Goal: Task Accomplishment & Management: Use online tool/utility

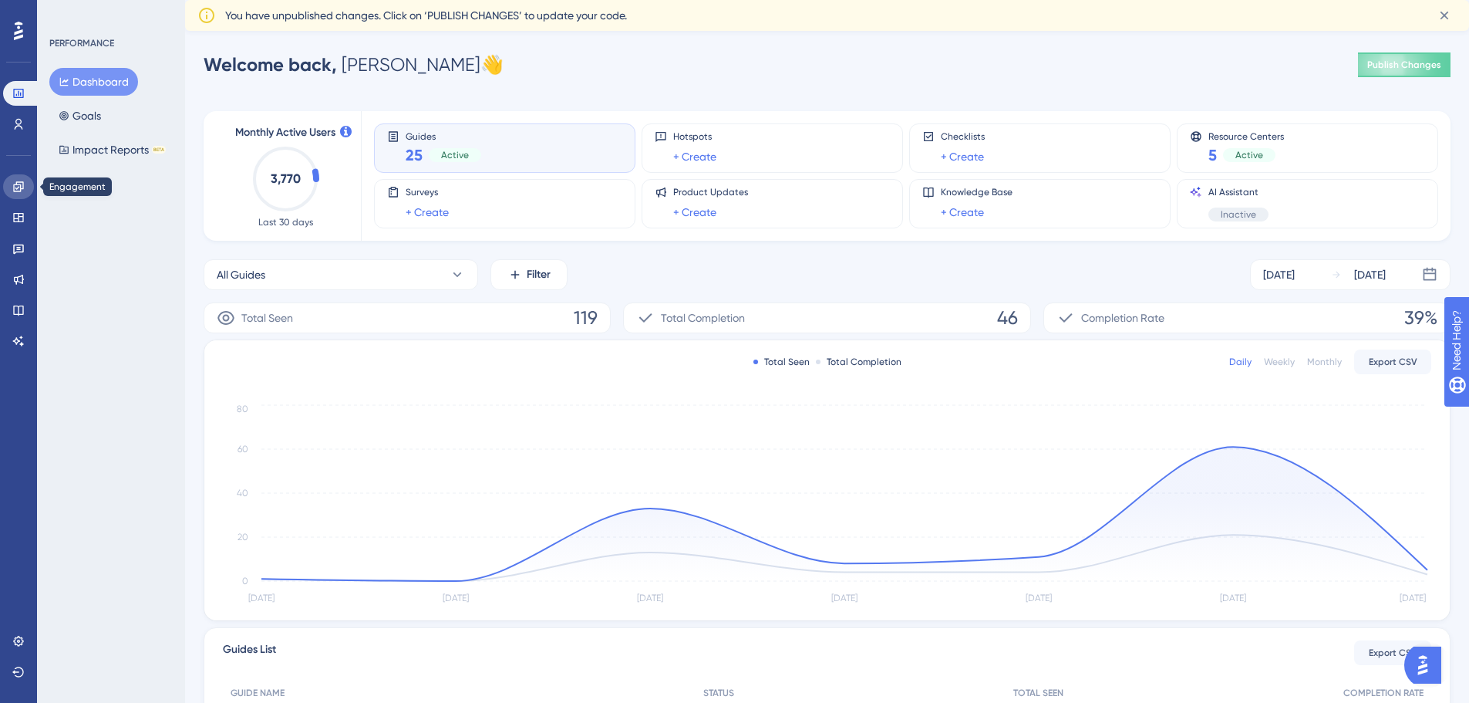
click at [21, 190] on icon at bounding box center [18, 186] width 10 height 10
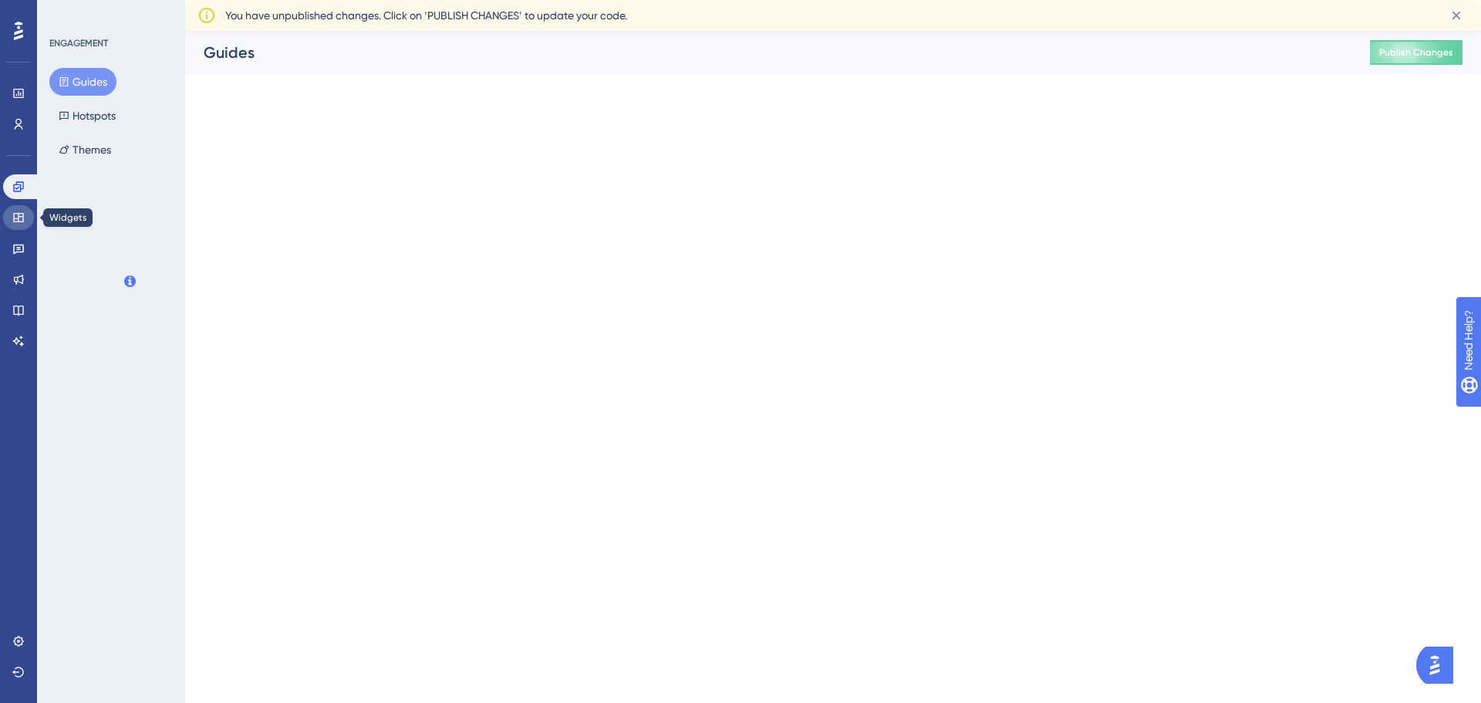
click at [17, 217] on icon at bounding box center [18, 217] width 12 height 12
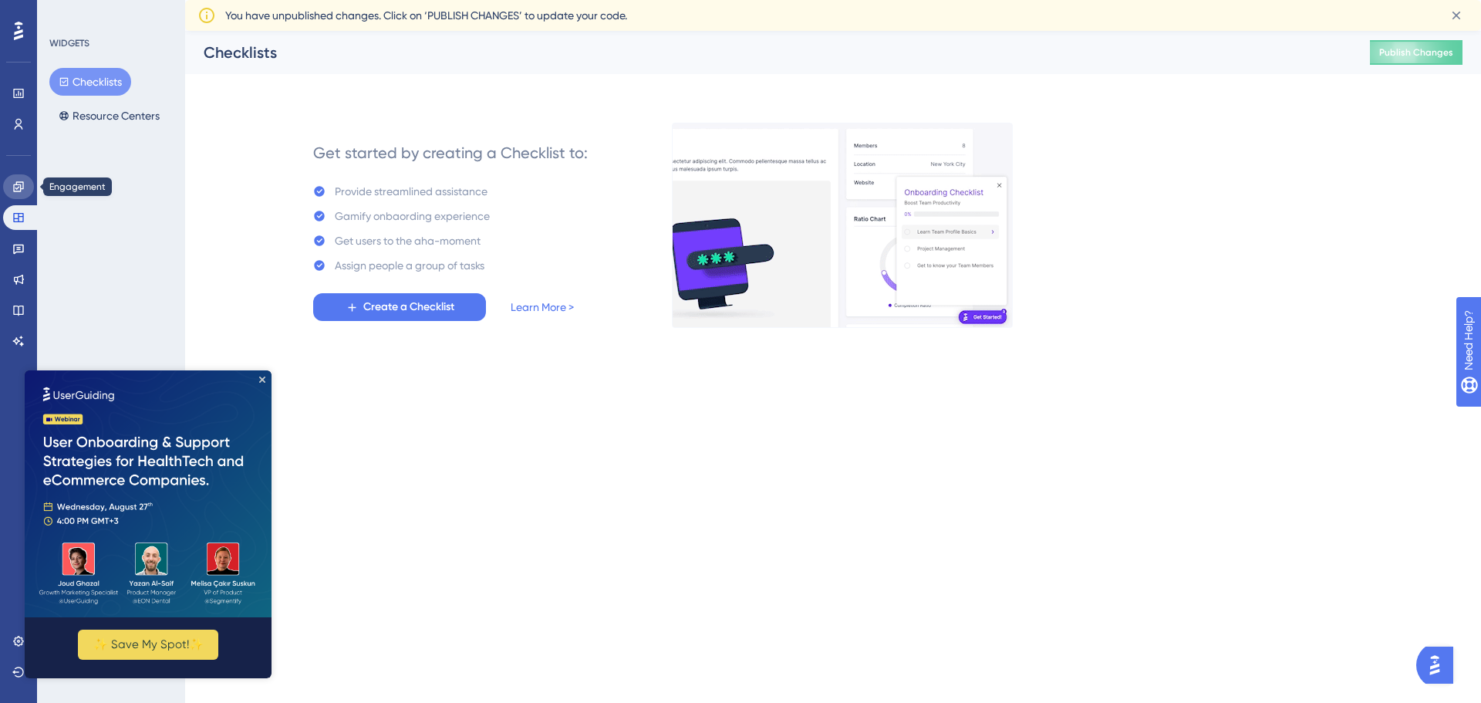
click at [22, 182] on icon at bounding box center [18, 186] width 10 height 10
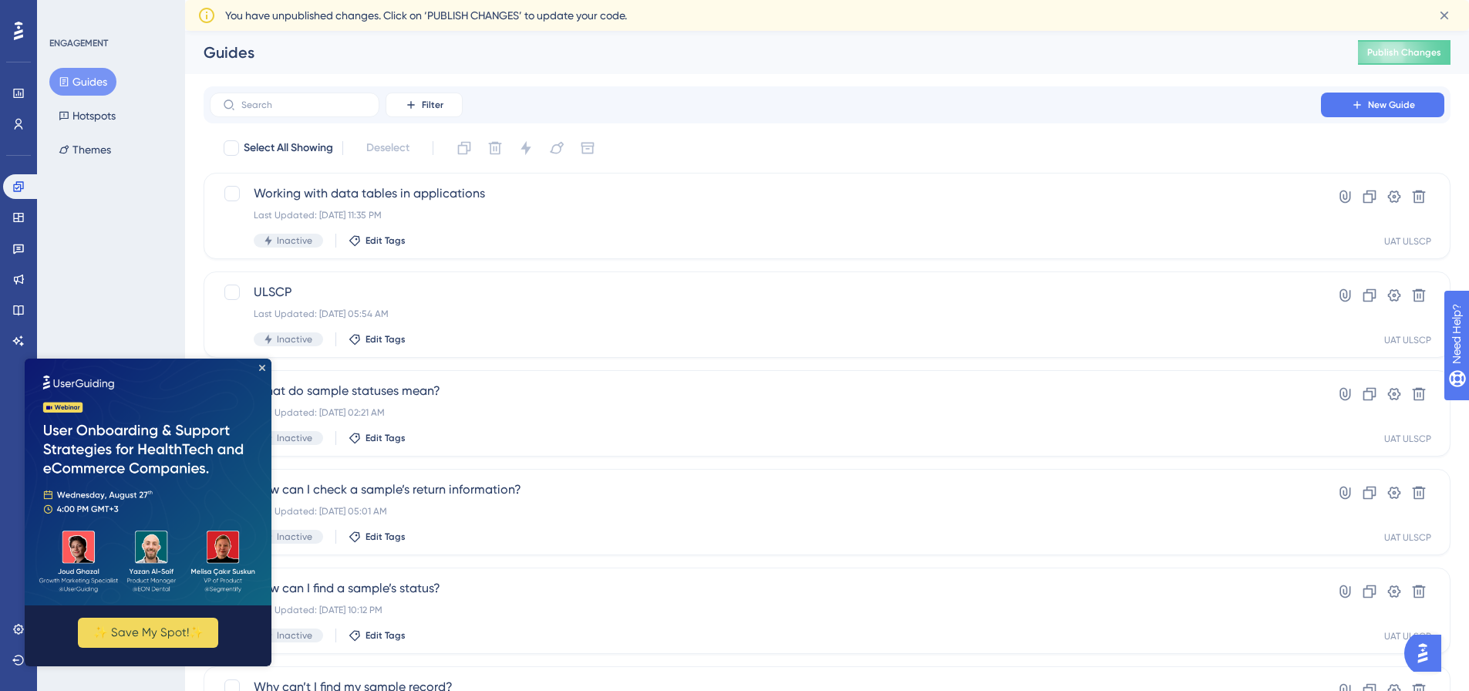
click at [110, 187] on div "ENGAGEMENT Guides Hotspots Themes" at bounding box center [111, 345] width 148 height 691
click at [266, 368] on img at bounding box center [148, 482] width 247 height 247
click at [262, 365] on icon "Close Preview" at bounding box center [262, 368] width 6 height 6
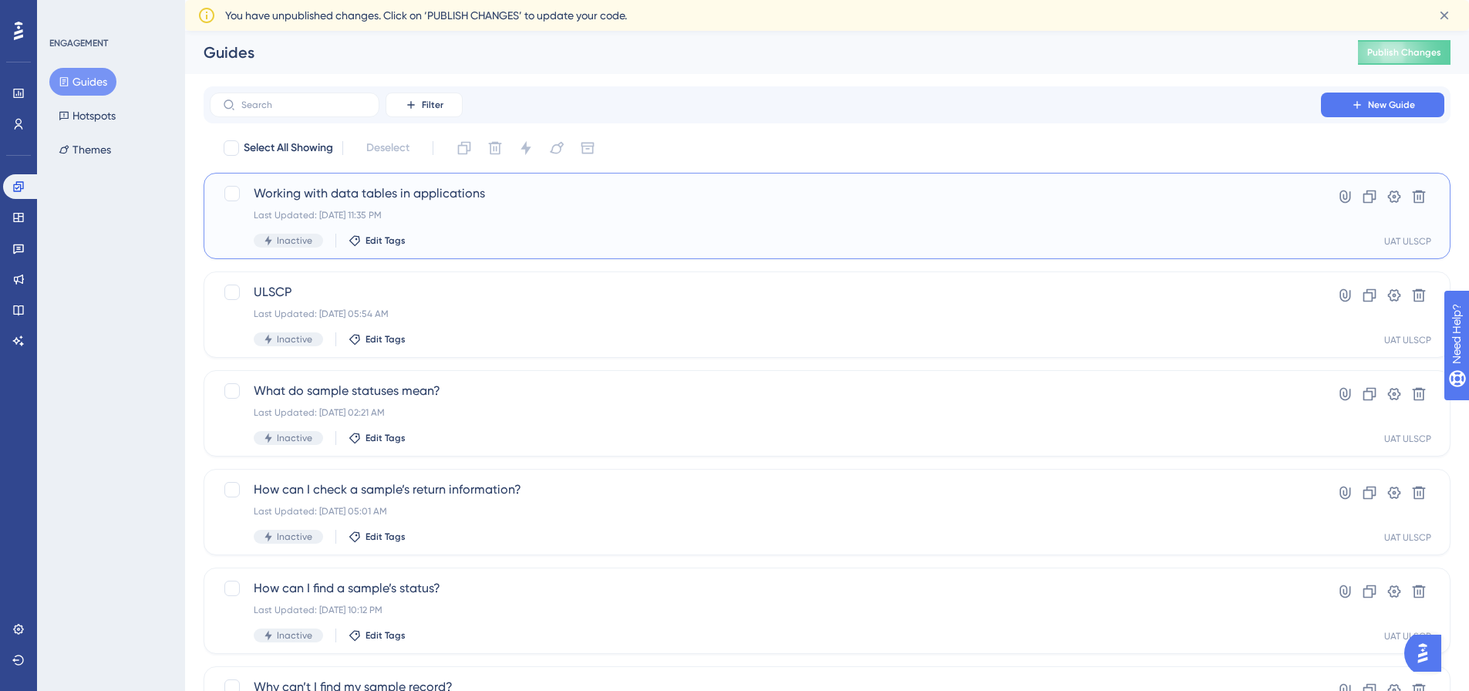
click at [450, 188] on span "Working with data tables in applications" at bounding box center [765, 193] width 1023 height 19
